Goal: Navigation & Orientation: Find specific page/section

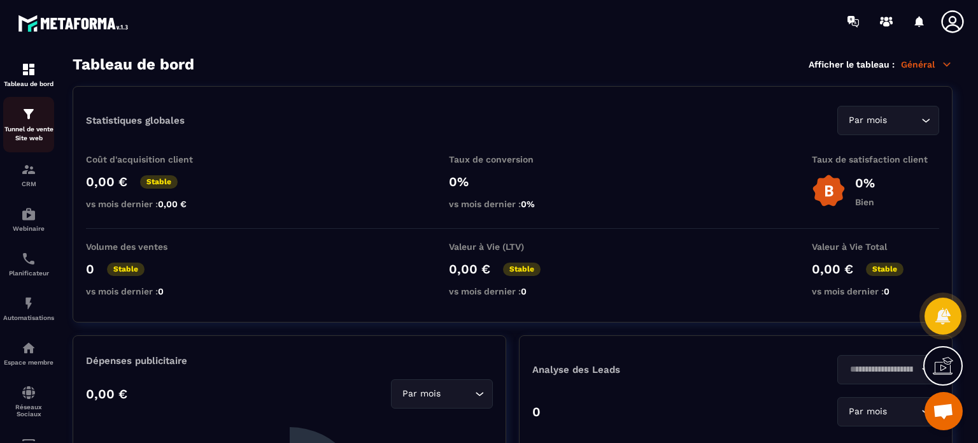
click at [32, 134] on p "Tunnel de vente Site web" at bounding box center [28, 134] width 51 height 18
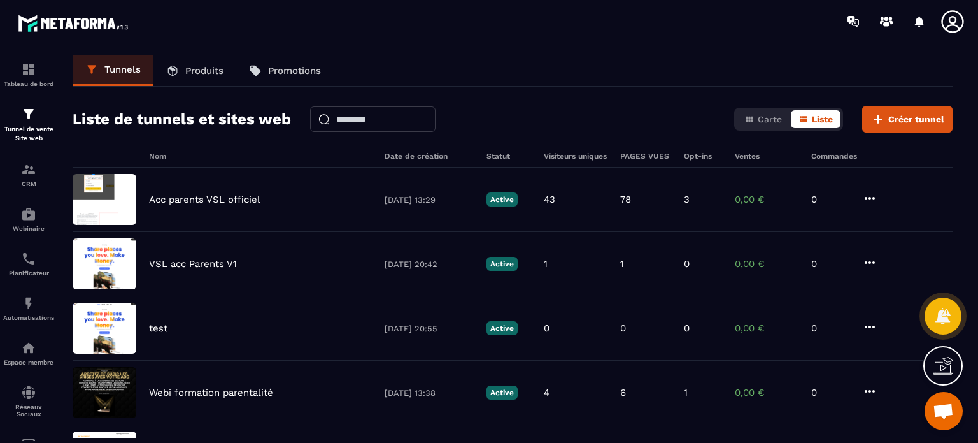
click at [950, 25] on icon at bounding box center [952, 21] width 22 height 22
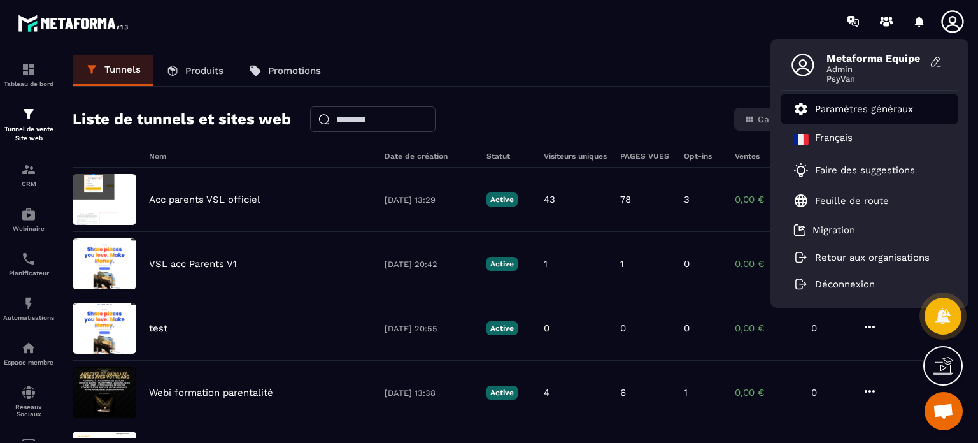
click at [875, 100] on li "Paramètres généraux" at bounding box center [870, 109] width 178 height 31
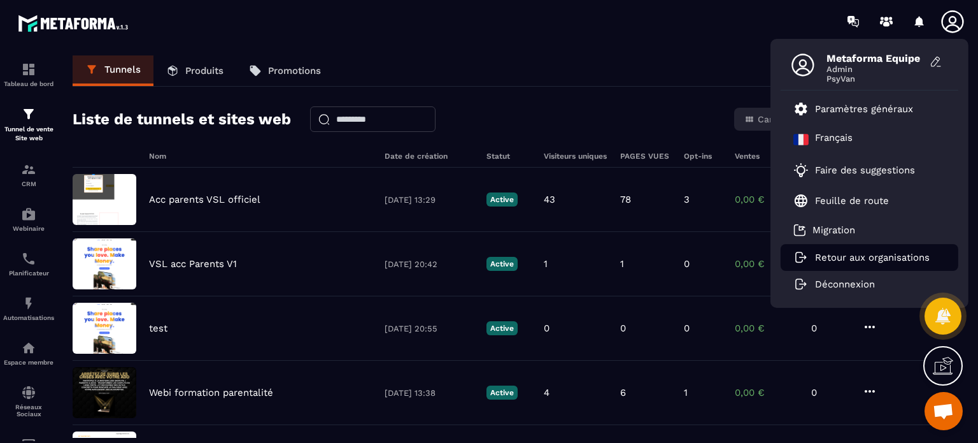
click at [823, 256] on p "Retour aux organisations" at bounding box center [872, 257] width 115 height 11
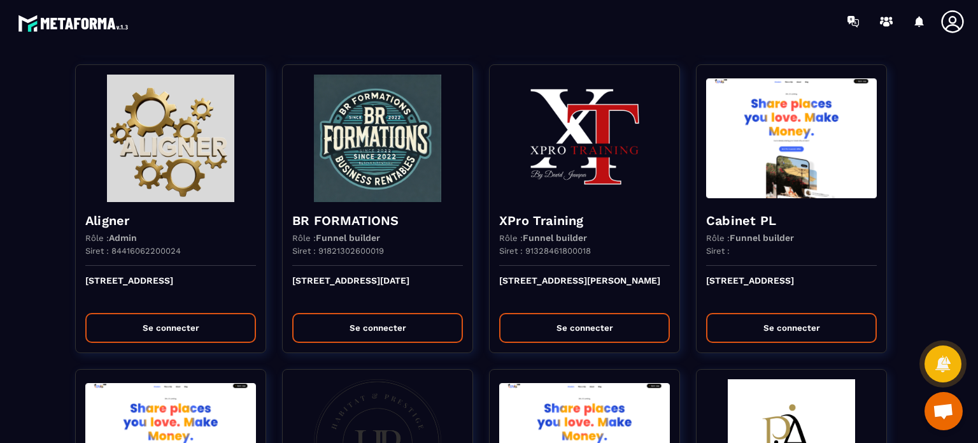
scroll to position [943, 0]
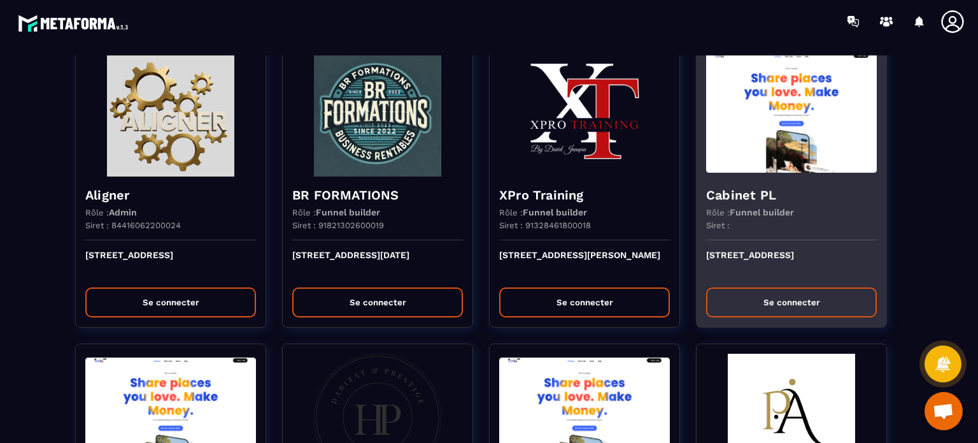
click at [750, 236] on div "Siret :" at bounding box center [791, 230] width 171 height 20
